Goal: Transaction & Acquisition: Purchase product/service

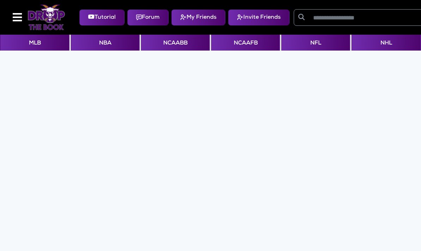
click at [43, 14] on img at bounding box center [47, 17] width 38 height 25
click at [303, 42] on button "NFL" at bounding box center [316, 43] width 69 height 16
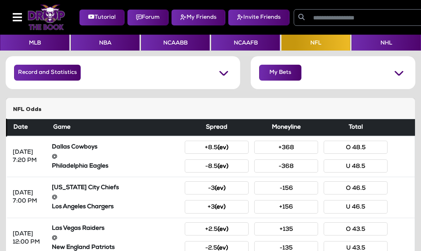
click at [44, 94] on div "Record and Statistics Won Lost Tied My Bets Juice Saved: $14.78 Won Lost Tied" at bounding box center [210, 76] width 421 height 41
click at [51, 70] on button "Record and Statistics" at bounding box center [47, 73] width 67 height 16
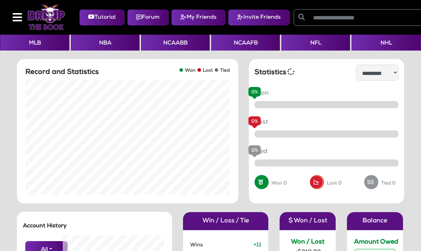
scroll to position [141, 112]
click at [382, 70] on select "**********" at bounding box center [377, 73] width 42 height 16
select select "**********"
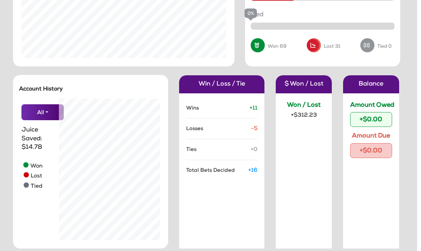
scroll to position [0, 4]
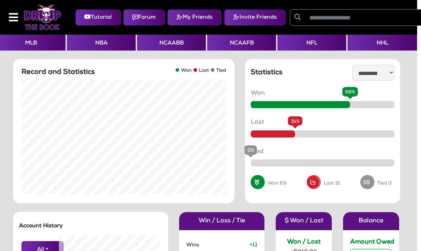
click at [318, 42] on button "NFL" at bounding box center [312, 43] width 69 height 16
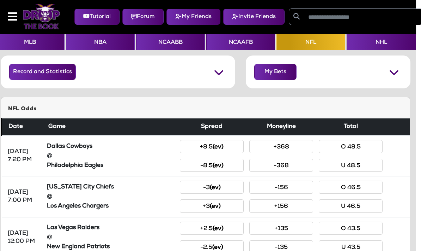
scroll to position [0, 5]
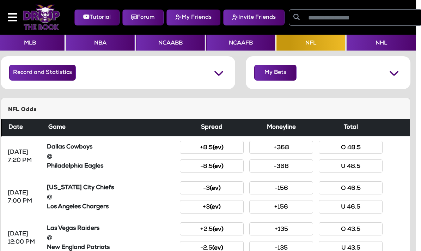
click at [334, 110] on h5 "NFL Odds" at bounding box center [205, 109] width 395 height 7
click at [323, 110] on h5 "NFL Odds" at bounding box center [205, 109] width 395 height 7
click at [294, 166] on button "-368" at bounding box center [282, 165] width 64 height 13
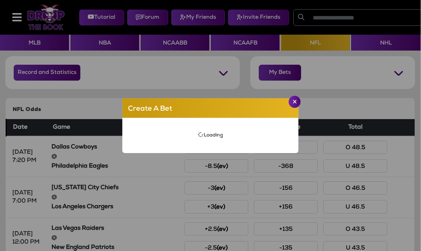
scroll to position [0, 0]
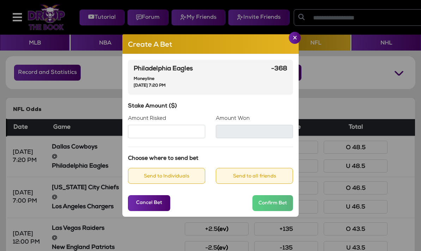
click at [301, 49] on app-bet-wizard "Create A Bet Philadelphia Eagles Moneyline Thursday, Sep 4 2025, 7:20 PM -368 S…" at bounding box center [211, 125] width 410 height 251
click at [295, 44] on button "Close" at bounding box center [295, 38] width 12 height 12
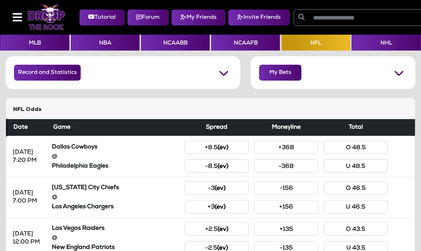
click at [241, 43] on button "NCAAFB" at bounding box center [245, 43] width 69 height 16
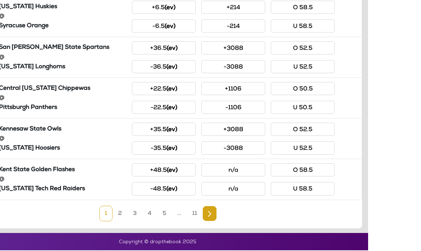
scroll to position [337, 22]
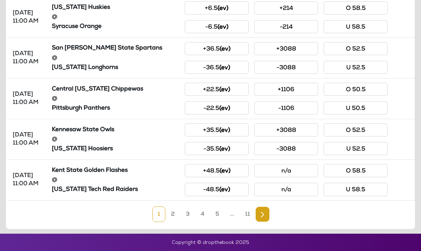
click at [176, 211] on link "2" at bounding box center [173, 214] width 14 height 16
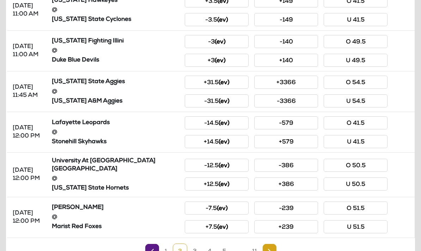
scroll to position [310, 0]
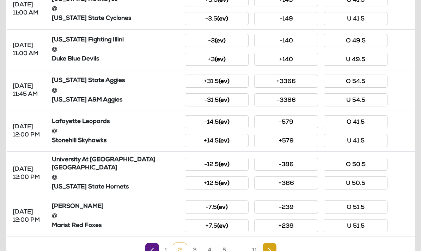
click at [197, 250] on link "3" at bounding box center [195, 250] width 14 height 16
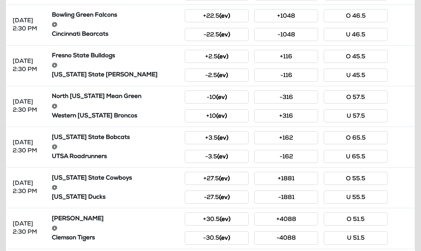
scroll to position [314, 0]
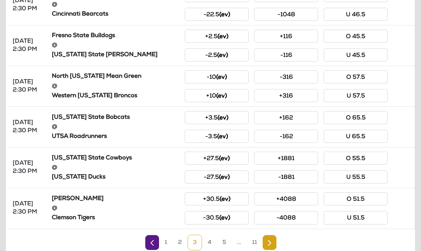
click at [209, 243] on link "4" at bounding box center [210, 242] width 14 height 16
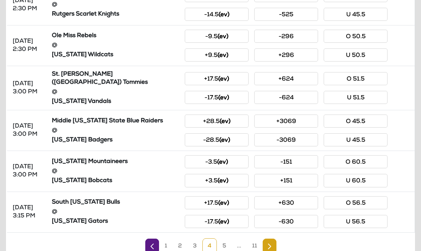
scroll to position [30, 0]
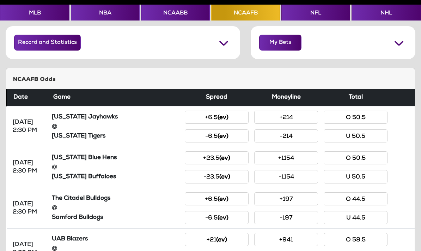
click at [298, 15] on button "NFL" at bounding box center [316, 13] width 69 height 16
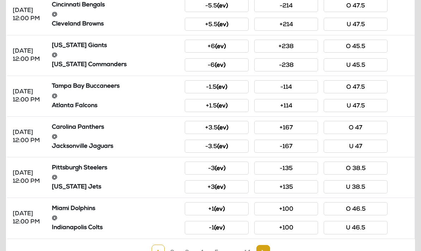
scroll to position [314, 0]
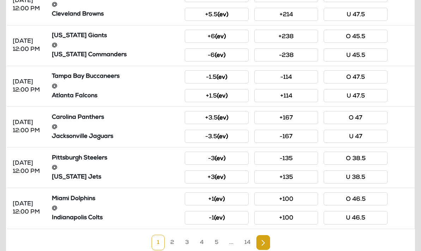
click at [180, 246] on link "2" at bounding box center [172, 242] width 14 height 16
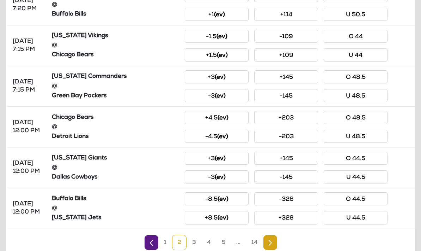
click at [166, 243] on link "1" at bounding box center [165, 242] width 13 height 16
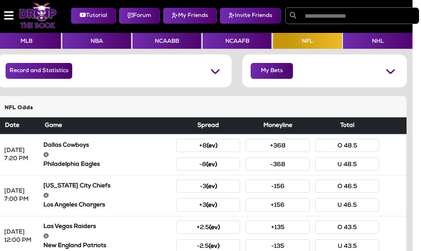
scroll to position [0, 8]
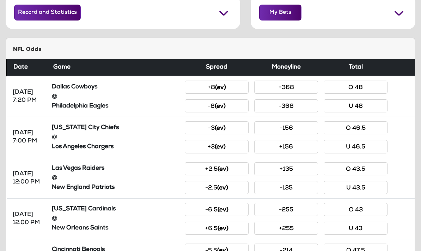
scroll to position [60, 0]
click at [229, 82] on button "+8 (ev)" at bounding box center [217, 87] width 64 height 13
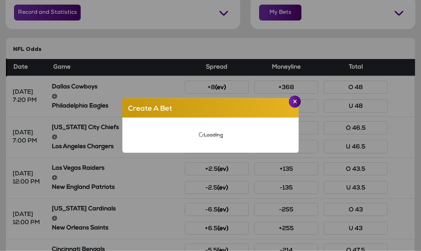
scroll to position [60, 0]
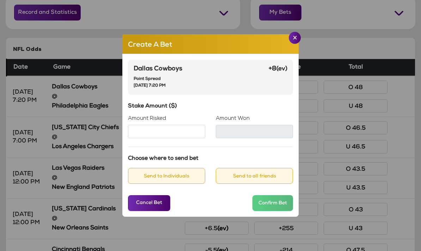
click at [300, 48] on app-bet-wizard "Create A Bet Dallas Cowboys Point Spread [DATE] 7:20 PM +8 (ev) Stake Amount ($…" at bounding box center [211, 125] width 410 height 251
click at [293, 39] on img "Close" at bounding box center [295, 38] width 4 height 4
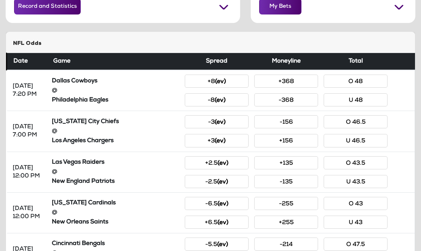
scroll to position [67, 0]
